Goal: Check status

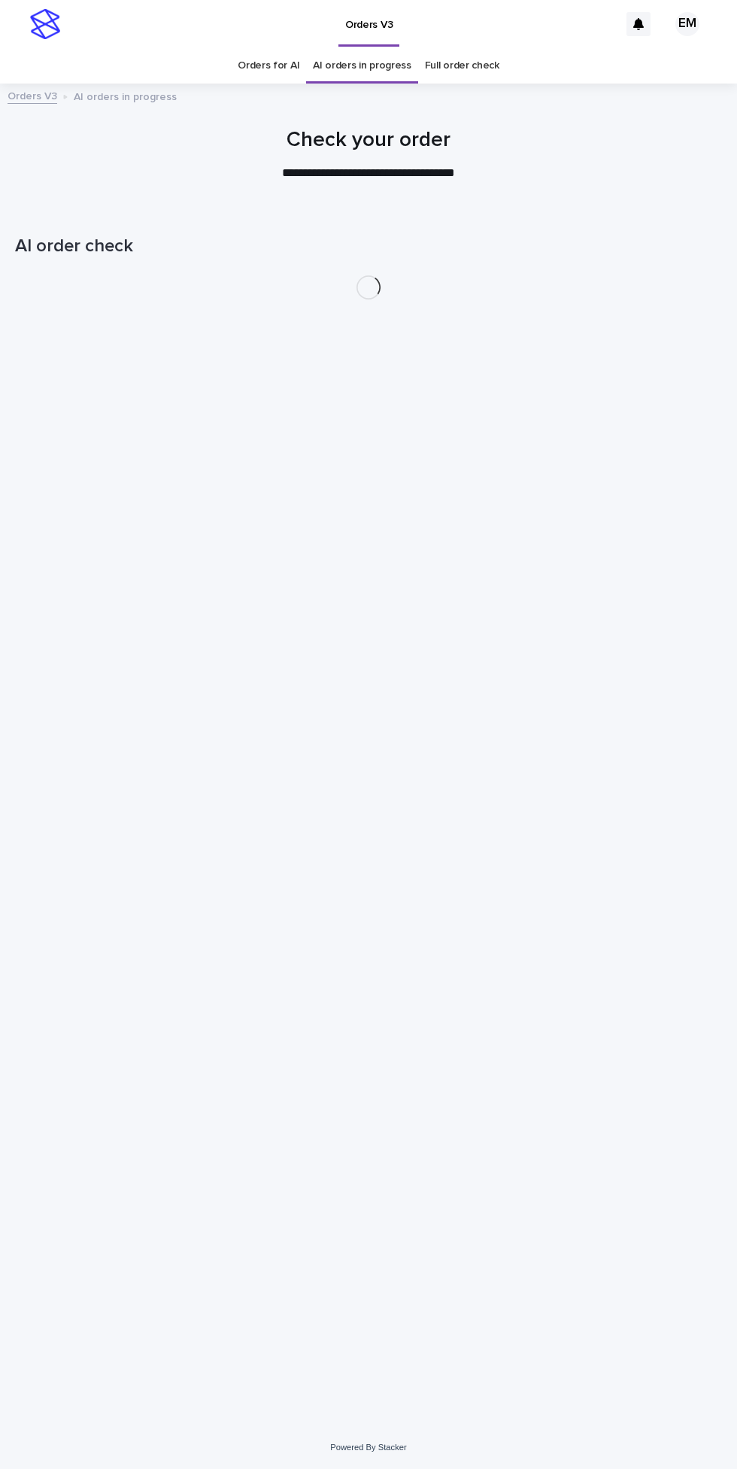
scroll to position [47, 0]
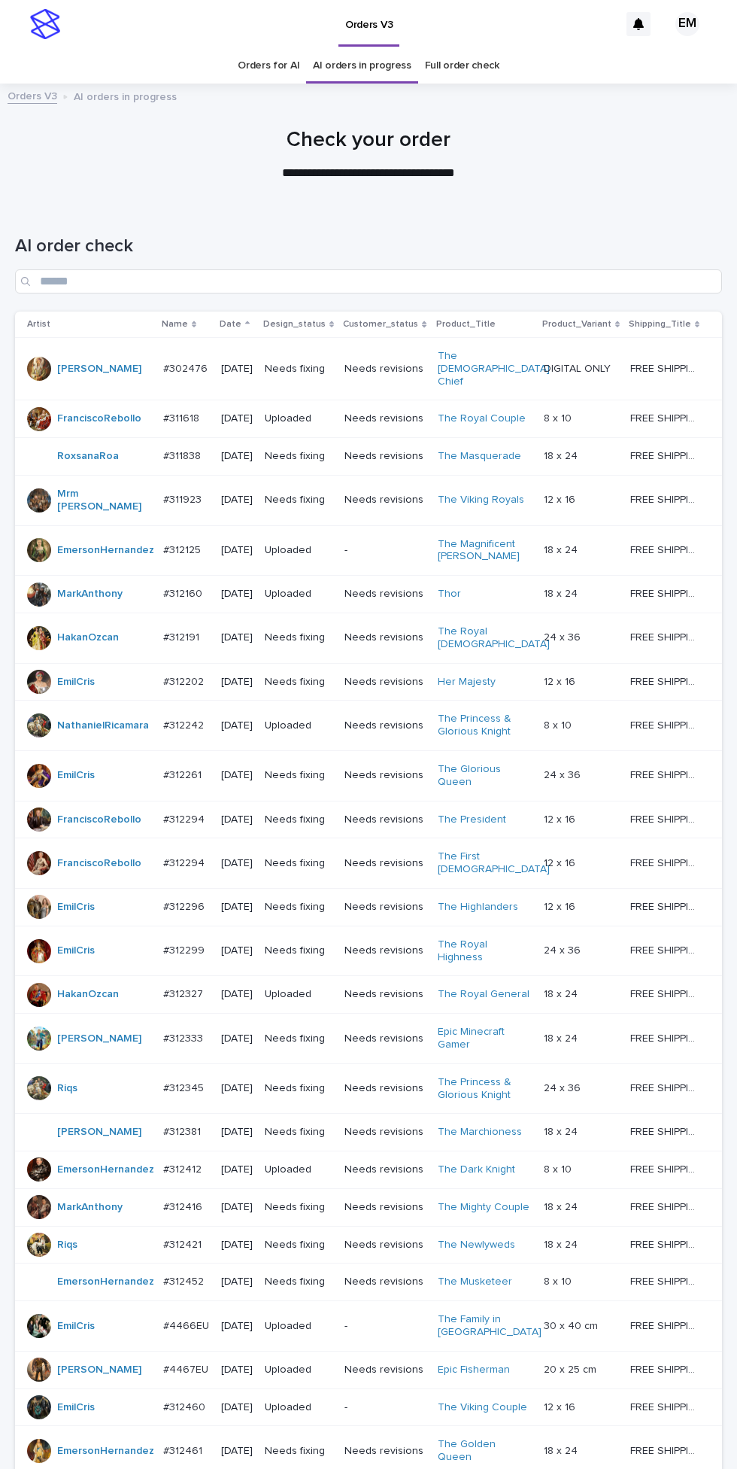
click at [476, 236] on h1 "AI order check" at bounding box center [368, 247] width 707 height 22
click at [521, 269] on input "Search" at bounding box center [368, 281] width 707 height 24
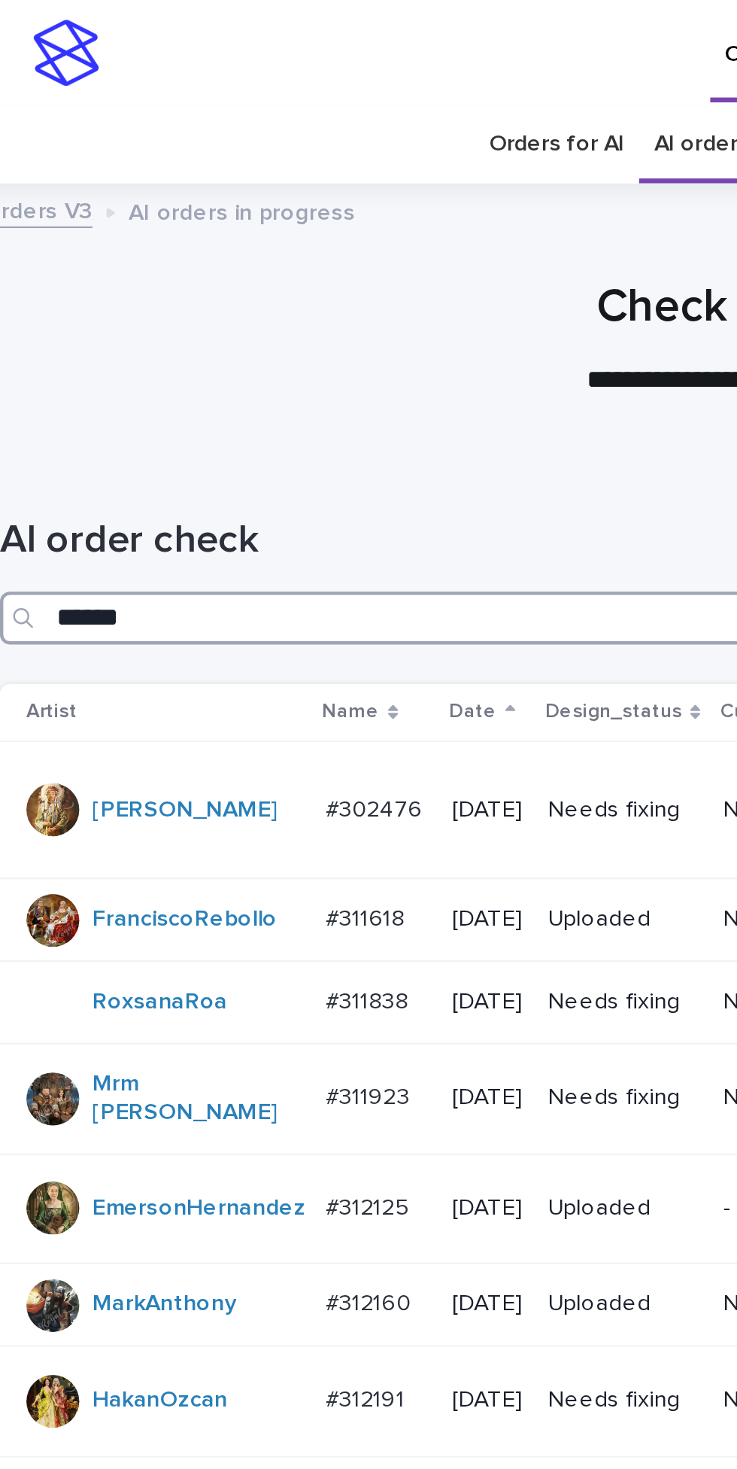
type input "*******"
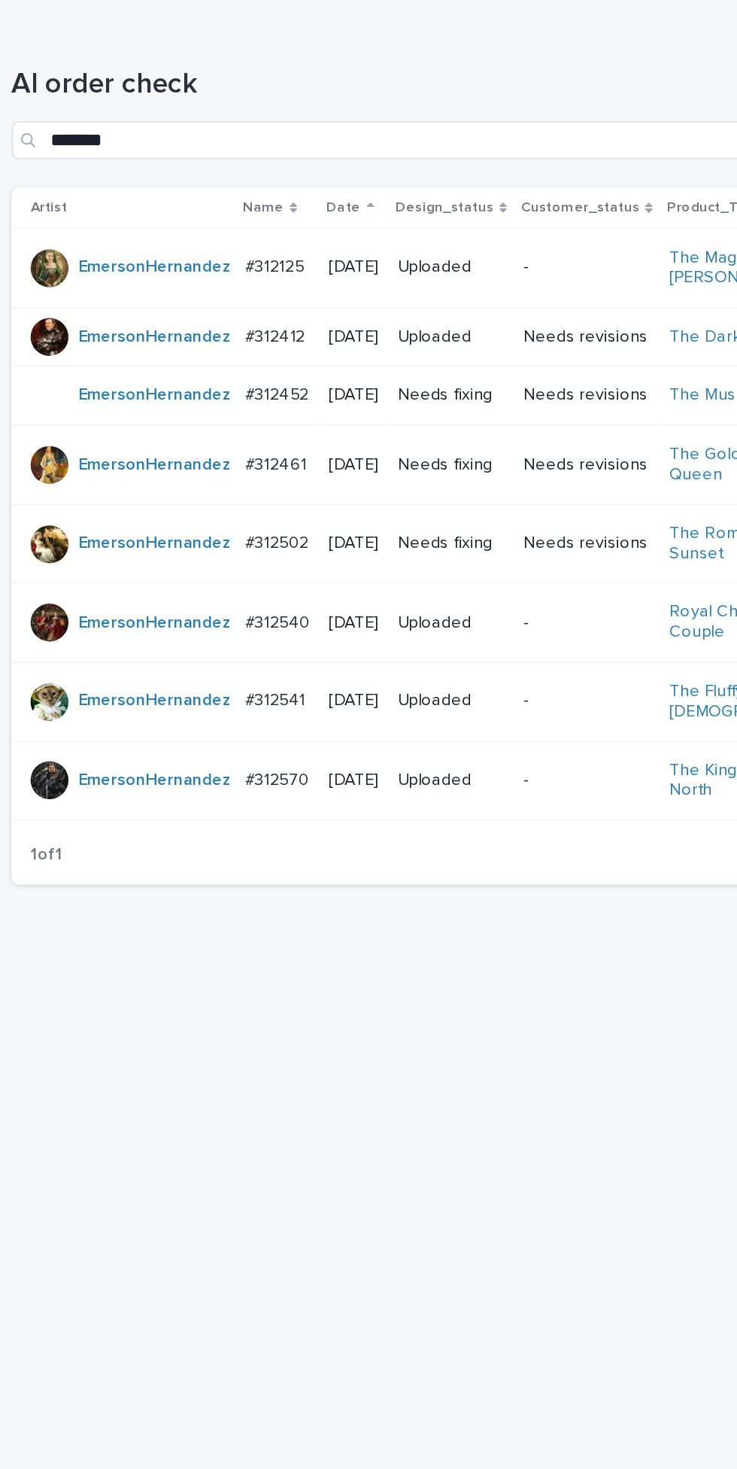
click at [196, 434] on p "#312452" at bounding box center [185, 442] width 44 height 16
click at [198, 479] on p "#312461" at bounding box center [184, 487] width 42 height 16
click at [299, 476] on td "Needs fixing" at bounding box center [294, 488] width 80 height 50
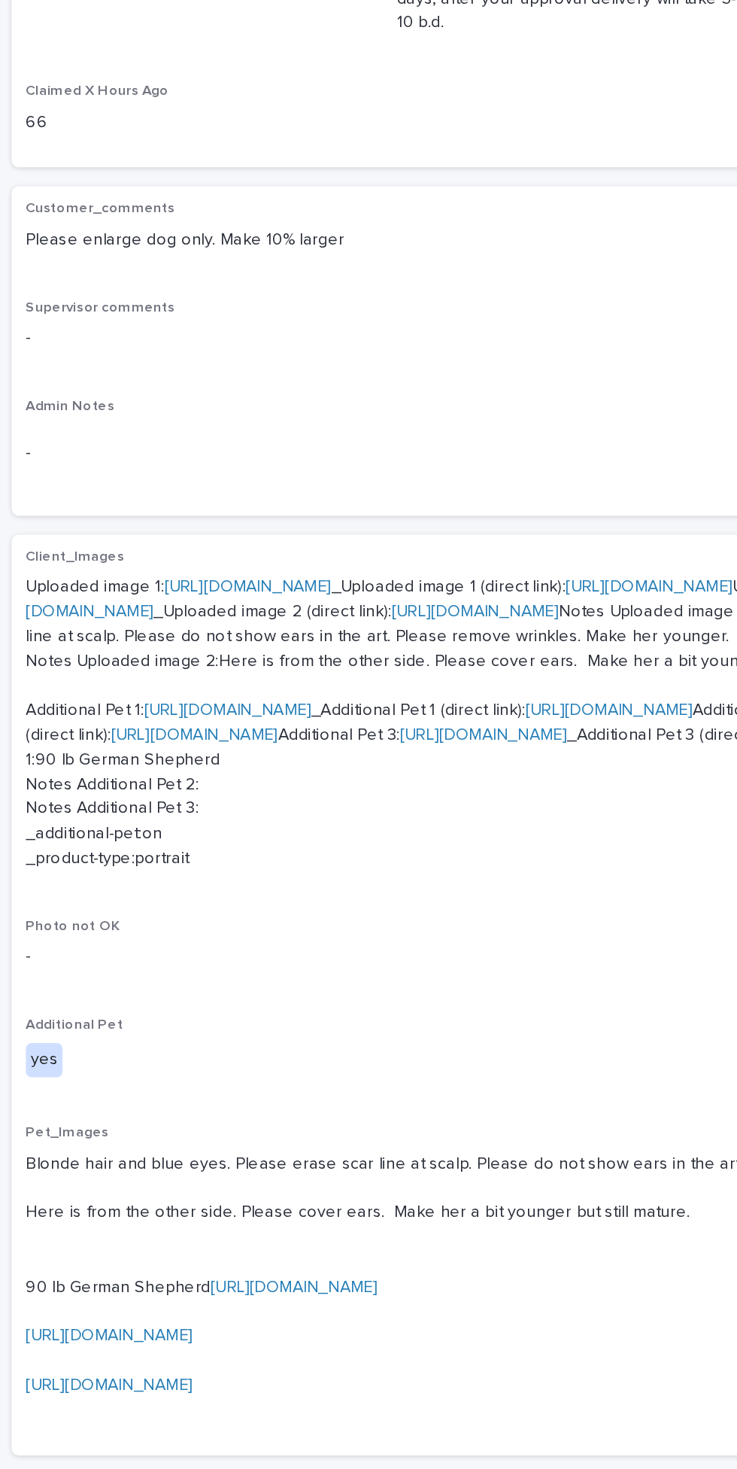
scroll to position [653, 0]
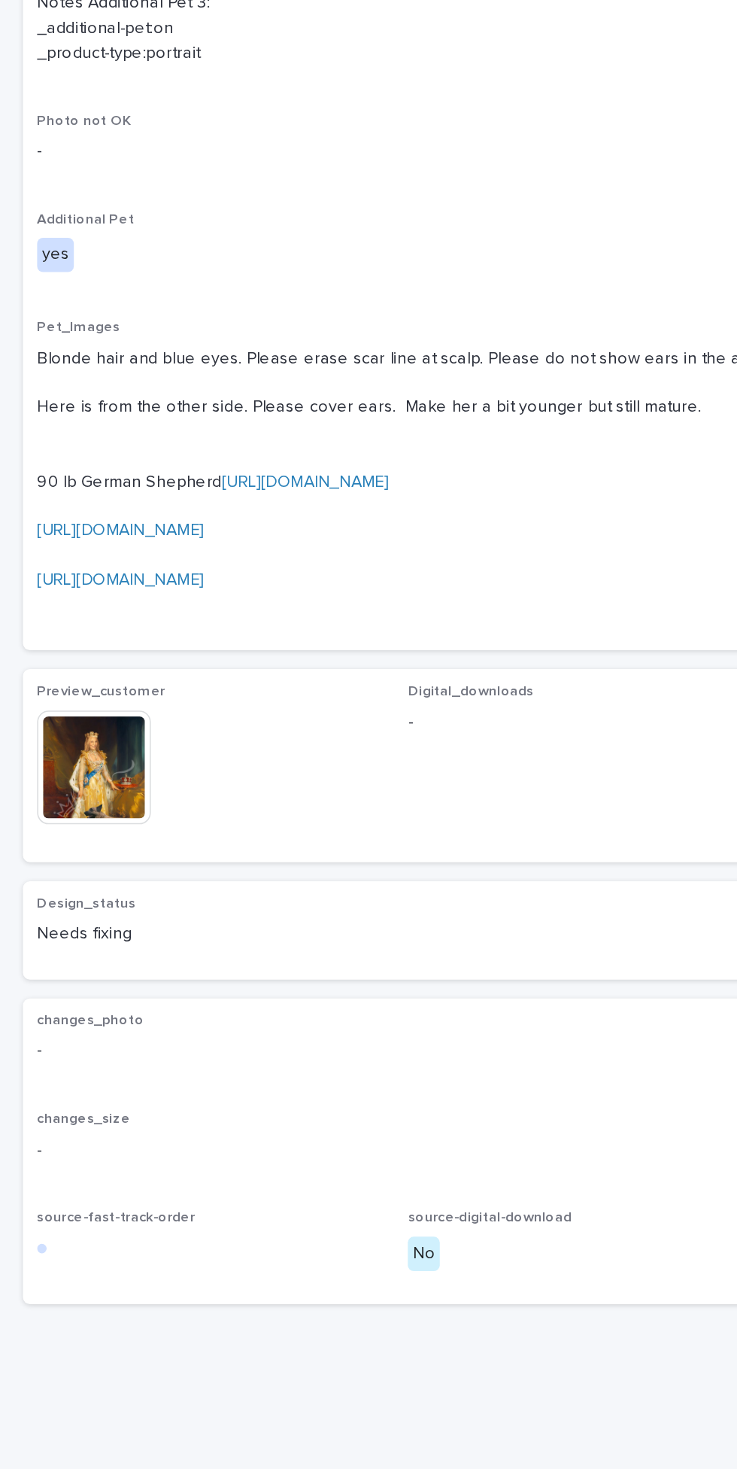
click at [74, 1035] on img at bounding box center [60, 998] width 72 height 72
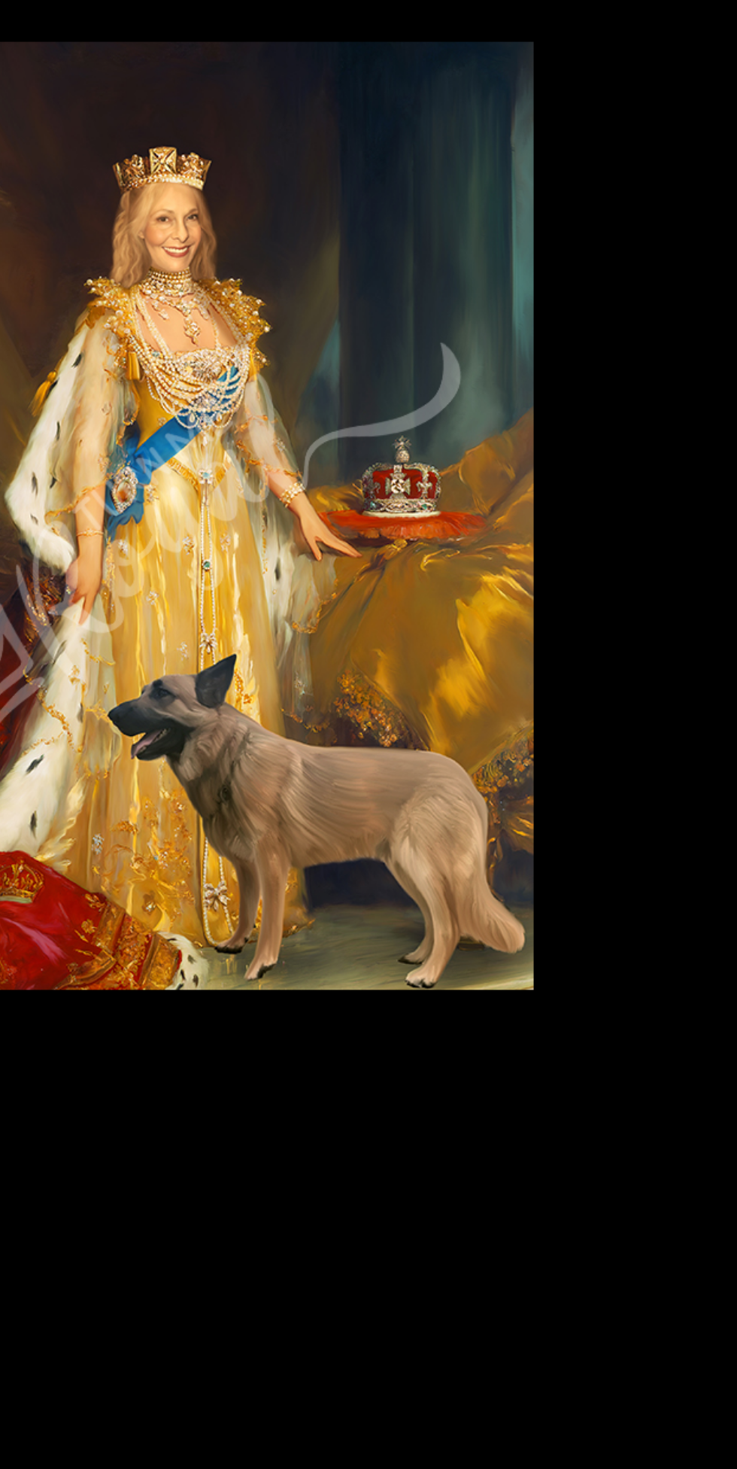
scroll to position [0, 0]
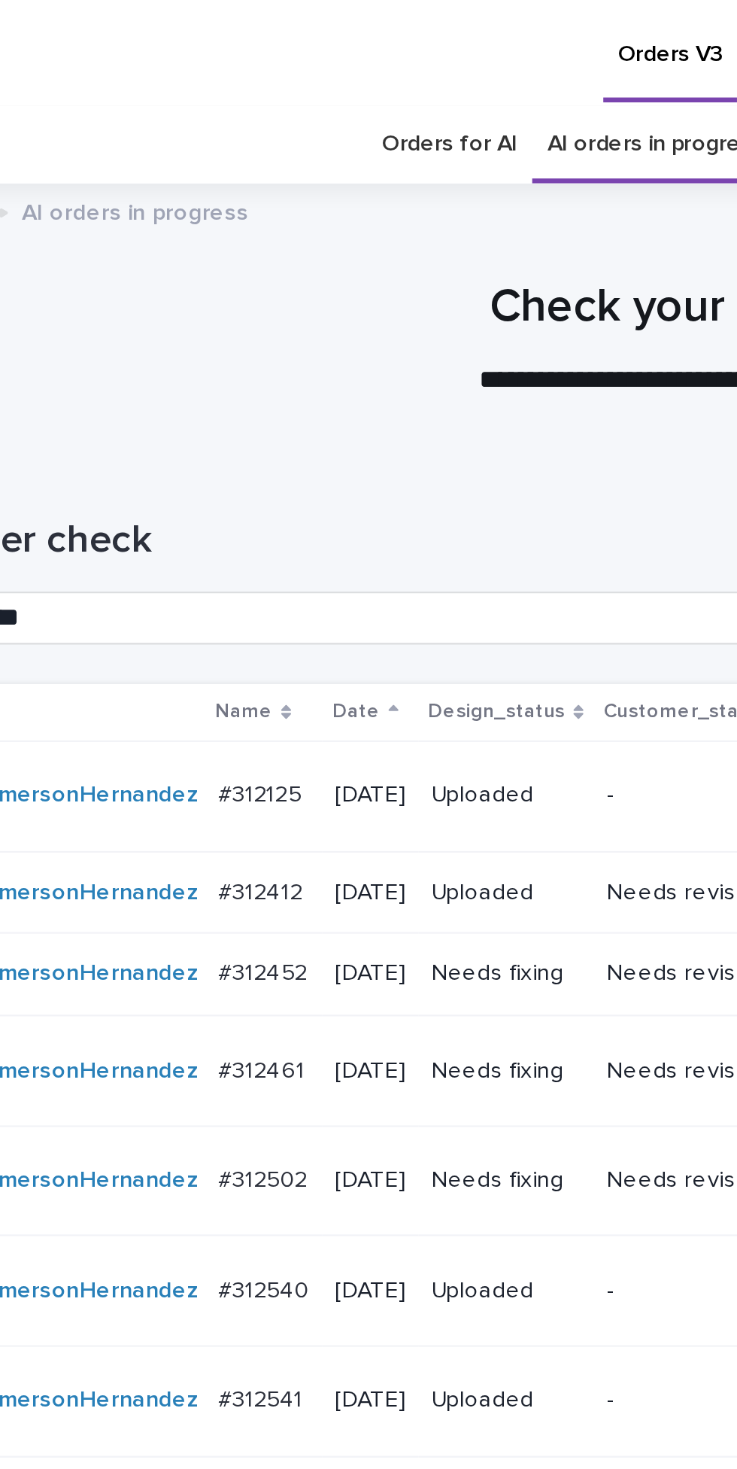
scroll to position [47, 0]
